Goal: Information Seeking & Learning: Learn about a topic

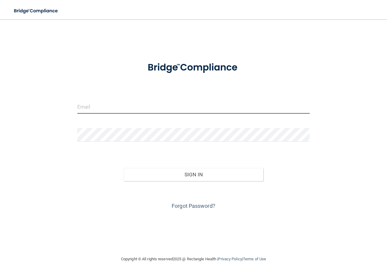
click at [115, 109] on input "email" at bounding box center [193, 106] width 233 height 13
type input "tifb93@yahoo.com"
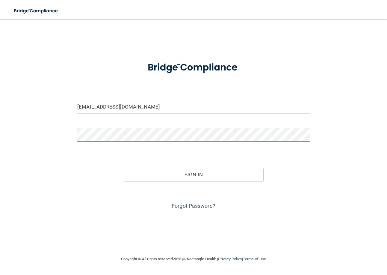
click at [124, 168] on button "Sign In" at bounding box center [193, 174] width 139 height 13
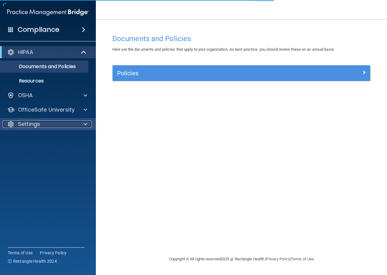
click at [64, 126] on div "Settings" at bounding box center [40, 123] width 74 height 7
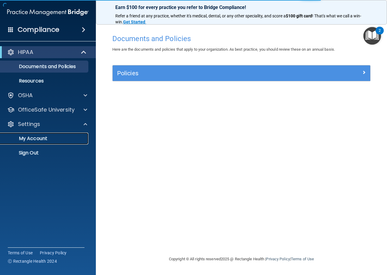
click at [53, 135] on link "My Account" at bounding box center [41, 138] width 94 height 12
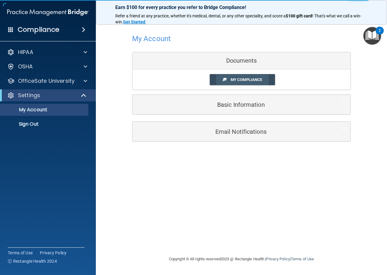
click at [240, 78] on span "My Compliance" at bounding box center [246, 79] width 31 height 4
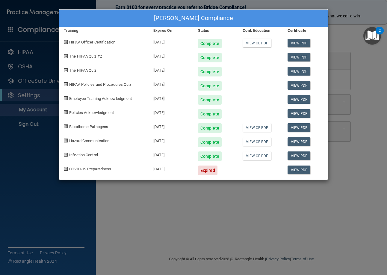
click at [237, 207] on div "Tiffany Breeggemann's Compliance Training Expires On Status Cont. Education Cer…" at bounding box center [193, 137] width 387 height 275
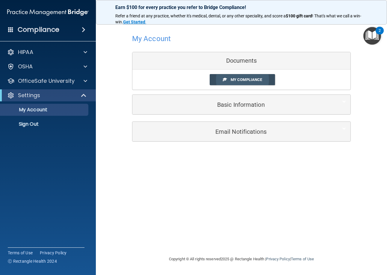
click at [245, 83] on link "My Compliance" at bounding box center [243, 79] width 66 height 11
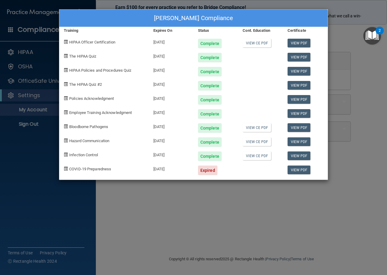
click at [311, 189] on div "Tiffany Breeggemann's Compliance Training Expires On Status Cont. Education Cer…" at bounding box center [193, 137] width 387 height 275
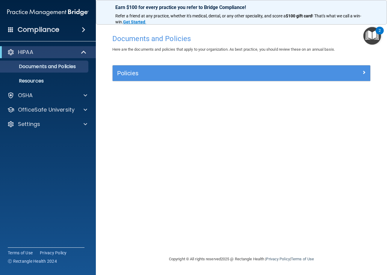
click at [263, 110] on div "Documents and Policies Here are the documents and policies that apply to your o…" at bounding box center [241, 143] width 267 height 224
click at [84, 51] on span at bounding box center [84, 52] width 5 height 7
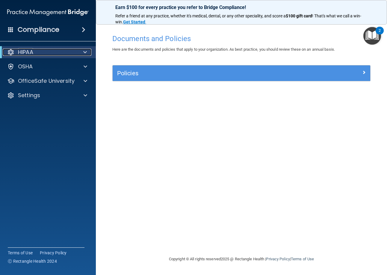
click at [84, 51] on span at bounding box center [85, 52] width 4 height 7
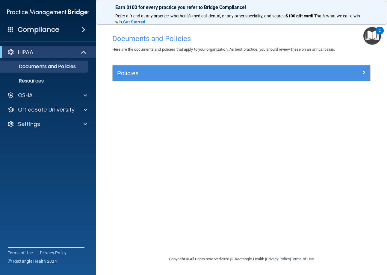
click at [84, 30] on span at bounding box center [84, 29] width 4 height 7
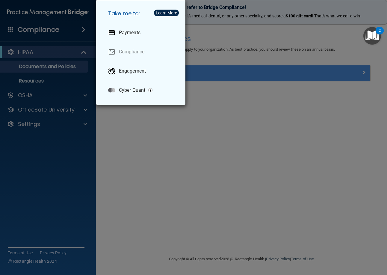
click at [343, 129] on div "Take me to: Payments Compliance Engagement Cyber Quant" at bounding box center [193, 137] width 387 height 275
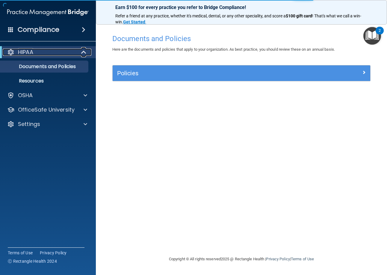
click at [33, 51] on p "HIPAA" at bounding box center [25, 52] width 15 height 7
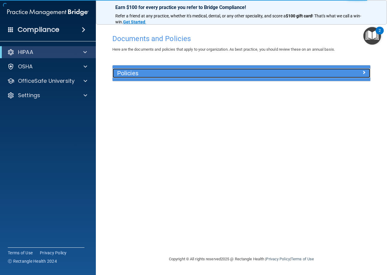
click at [166, 76] on h5 "Policies" at bounding box center [209, 73] width 184 height 7
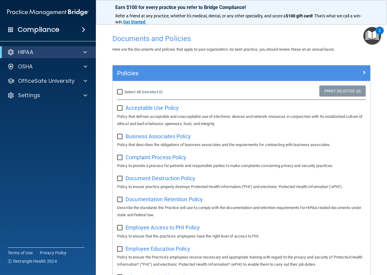
click at [45, 30] on h4 "Compliance" at bounding box center [39, 29] width 42 height 8
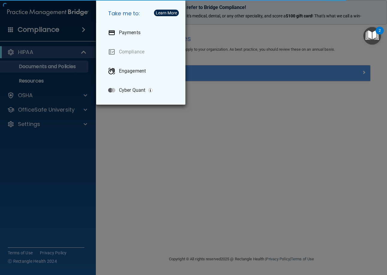
click at [259, 131] on div "Take me to: Payments Compliance Engagement Cyber Quant" at bounding box center [193, 137] width 387 height 275
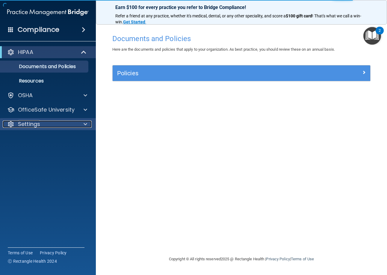
click at [62, 126] on div "Settings" at bounding box center [40, 123] width 74 height 7
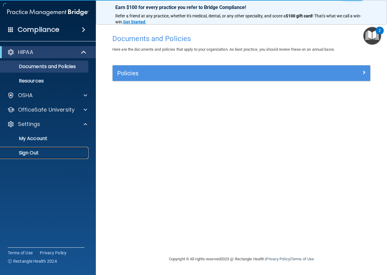
click at [41, 151] on p "Sign Out" at bounding box center [45, 153] width 82 height 6
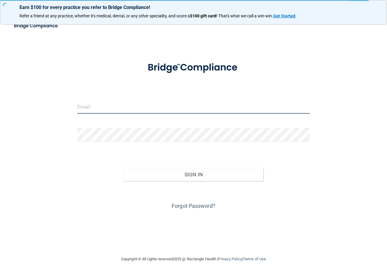
click at [175, 107] on input "email" at bounding box center [193, 106] width 233 height 13
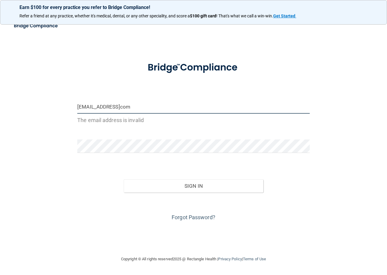
click at [122, 107] on input "abigailbohn@gmailcom" at bounding box center [193, 106] width 233 height 13
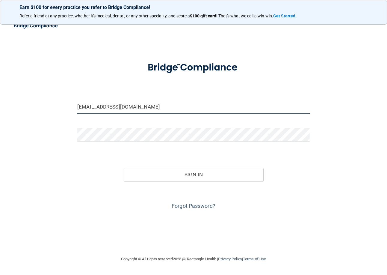
type input "[EMAIL_ADDRESS][DOMAIN_NAME]"
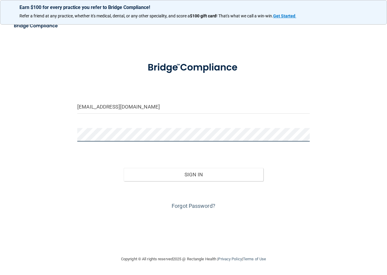
click at [124, 168] on button "Sign In" at bounding box center [193, 174] width 139 height 13
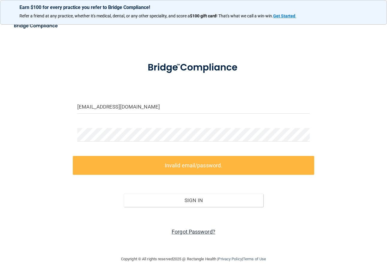
click at [195, 233] on link "Forgot Password?" at bounding box center [194, 231] width 44 height 6
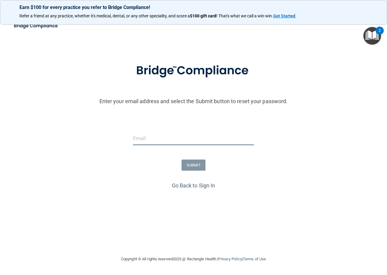
click at [162, 141] on input "email" at bounding box center [193, 138] width 121 height 13
type input "[EMAIL_ADDRESS][DOMAIN_NAME]"
click at [194, 166] on button "SUBMIT" at bounding box center [194, 164] width 24 height 11
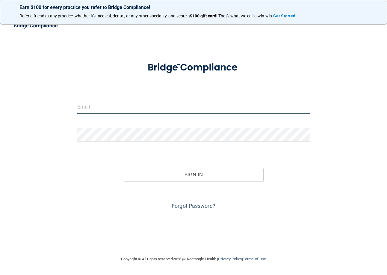
click at [143, 109] on input "email" at bounding box center [193, 106] width 233 height 13
type input "[EMAIL_ADDRESS][DOMAIN_NAME]"
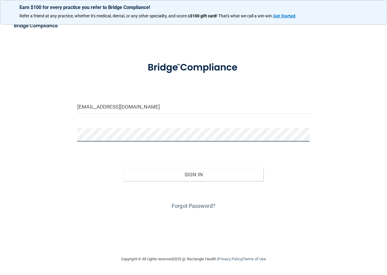
click at [124, 168] on button "Sign In" at bounding box center [193, 174] width 139 height 13
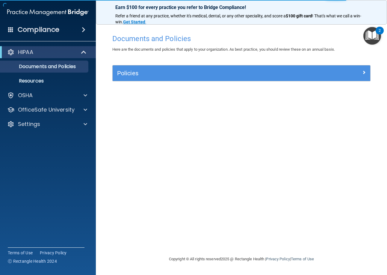
click at [72, 28] on div "Compliance" at bounding box center [48, 29] width 96 height 13
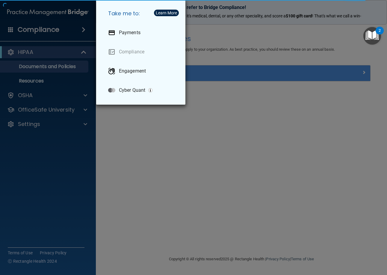
click at [226, 113] on div "Take me to: Payments Compliance Engagement Cyber Quant" at bounding box center [193, 137] width 387 height 275
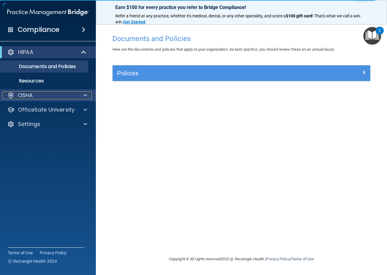
click at [33, 98] on div "OSHA" at bounding box center [40, 95] width 74 height 7
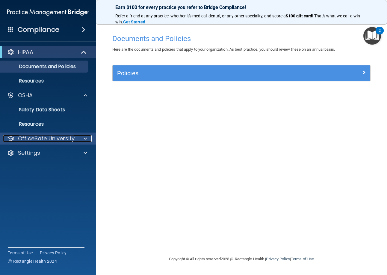
click at [32, 137] on p "OfficeSafe University" at bounding box center [46, 138] width 57 height 7
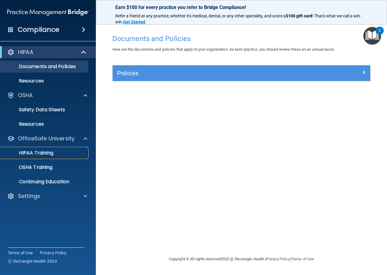
click at [34, 152] on p "HIPAA Training" at bounding box center [28, 153] width 49 height 6
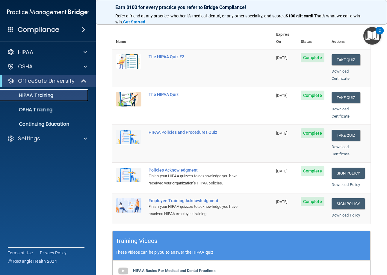
scroll to position [48, 0]
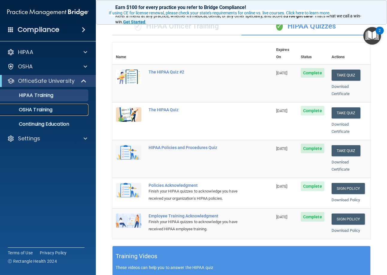
click at [37, 113] on link "OSHA Training" at bounding box center [41, 110] width 94 height 12
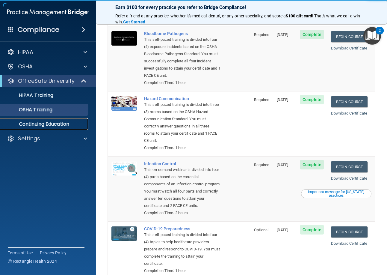
click at [41, 123] on p "Continuing Education" at bounding box center [45, 124] width 82 height 6
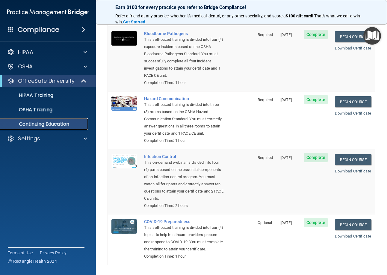
scroll to position [16, 0]
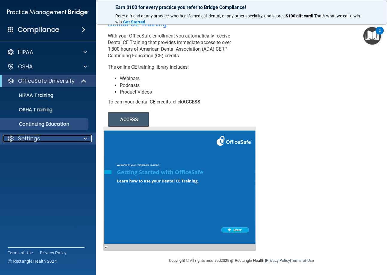
click at [29, 139] on p "Settings" at bounding box center [29, 138] width 22 height 7
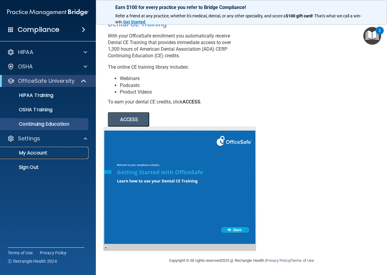
click at [29, 155] on p "My Account" at bounding box center [45, 153] width 82 height 6
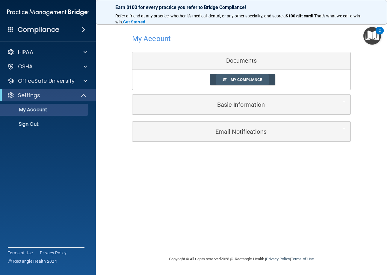
click at [248, 78] on span "My Compliance" at bounding box center [246, 79] width 31 height 4
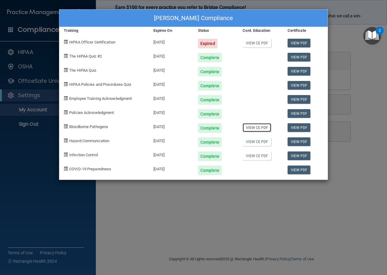
click at [257, 128] on link "View CE PDF" at bounding box center [257, 127] width 28 height 9
click at [253, 141] on link "View CE PDF" at bounding box center [257, 141] width 28 height 9
click at [251, 156] on link "View CE PDF" at bounding box center [257, 155] width 28 height 9
click at [295, 45] on link "View PDF" at bounding box center [299, 43] width 23 height 9
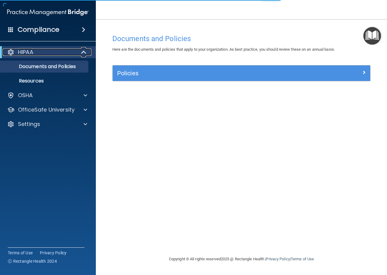
click at [77, 51] on div at bounding box center [84, 52] width 15 height 7
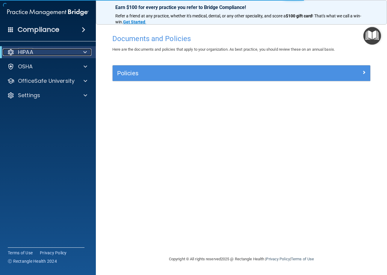
click at [77, 51] on div at bounding box center [84, 52] width 15 height 7
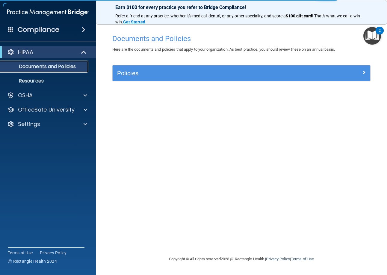
click at [66, 65] on p "Documents and Policies" at bounding box center [45, 67] width 82 height 6
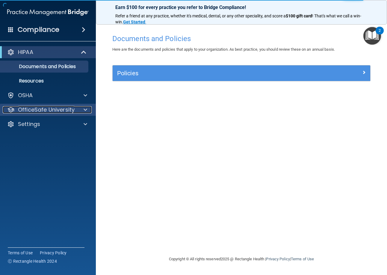
click at [70, 110] on p "OfficeSafe University" at bounding box center [46, 109] width 57 height 7
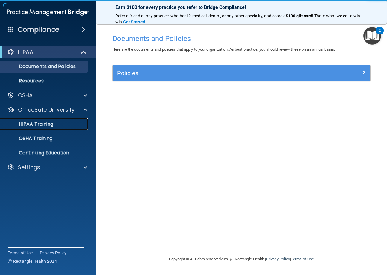
click at [45, 128] on link "HIPAA Training" at bounding box center [41, 124] width 94 height 12
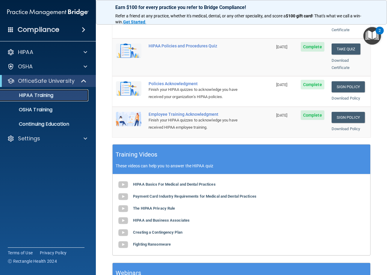
scroll to position [198, 0]
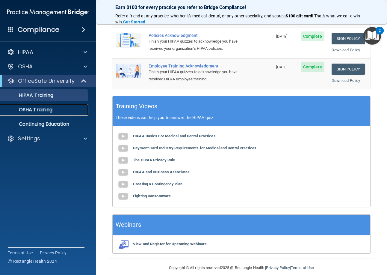
click at [20, 108] on p "OSHA Training" at bounding box center [28, 110] width 49 height 6
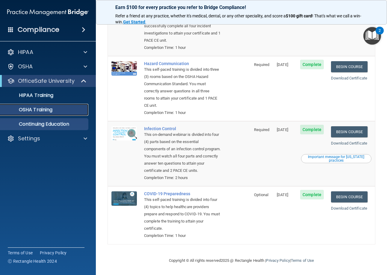
scroll to position [92, 0]
click at [31, 121] on p "Continuing Education" at bounding box center [45, 124] width 82 height 6
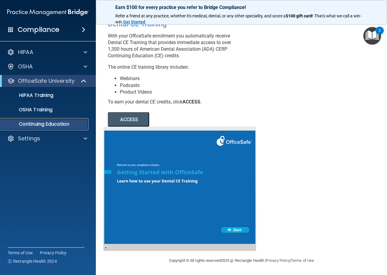
scroll to position [16, 0]
